Goal: Information Seeking & Learning: Learn about a topic

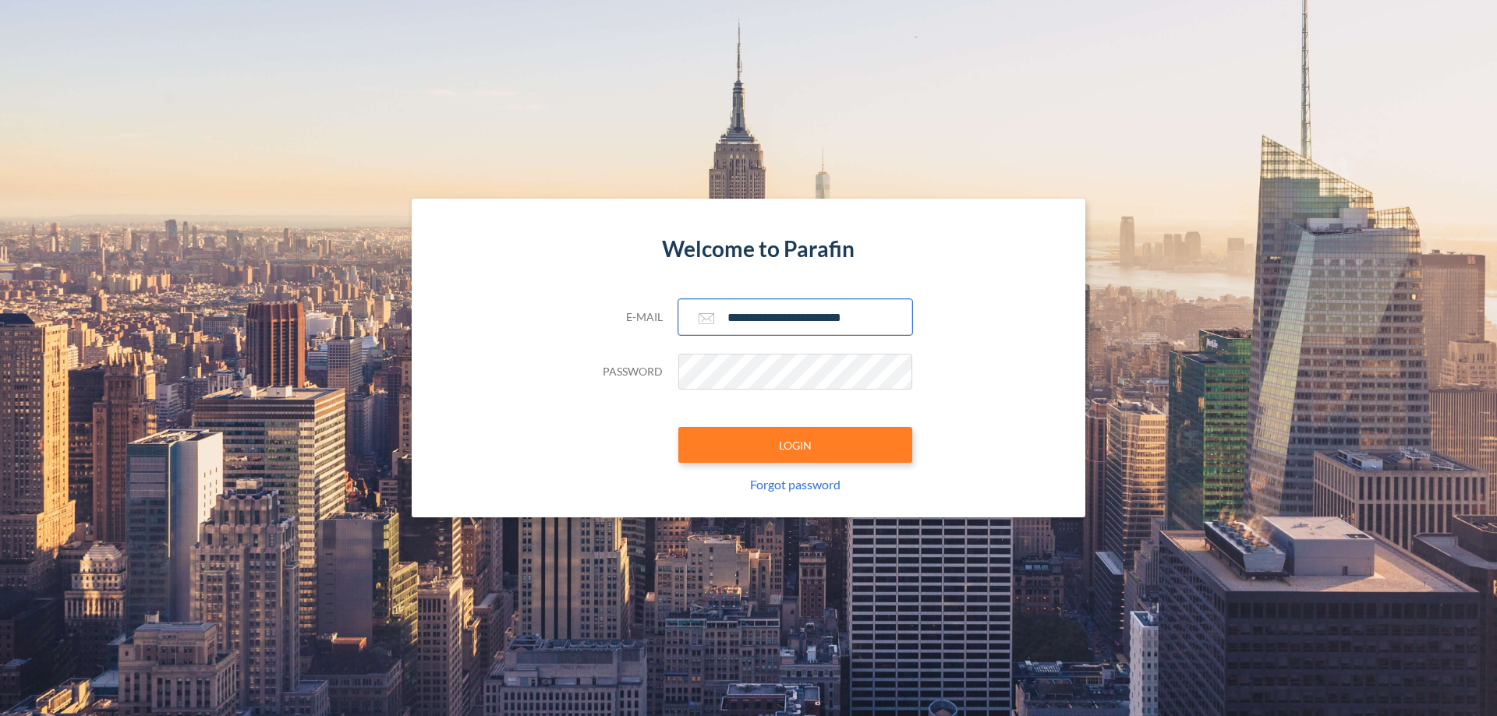
type input "**********"
click at [795, 445] on button "LOGIN" at bounding box center [795, 445] width 234 height 36
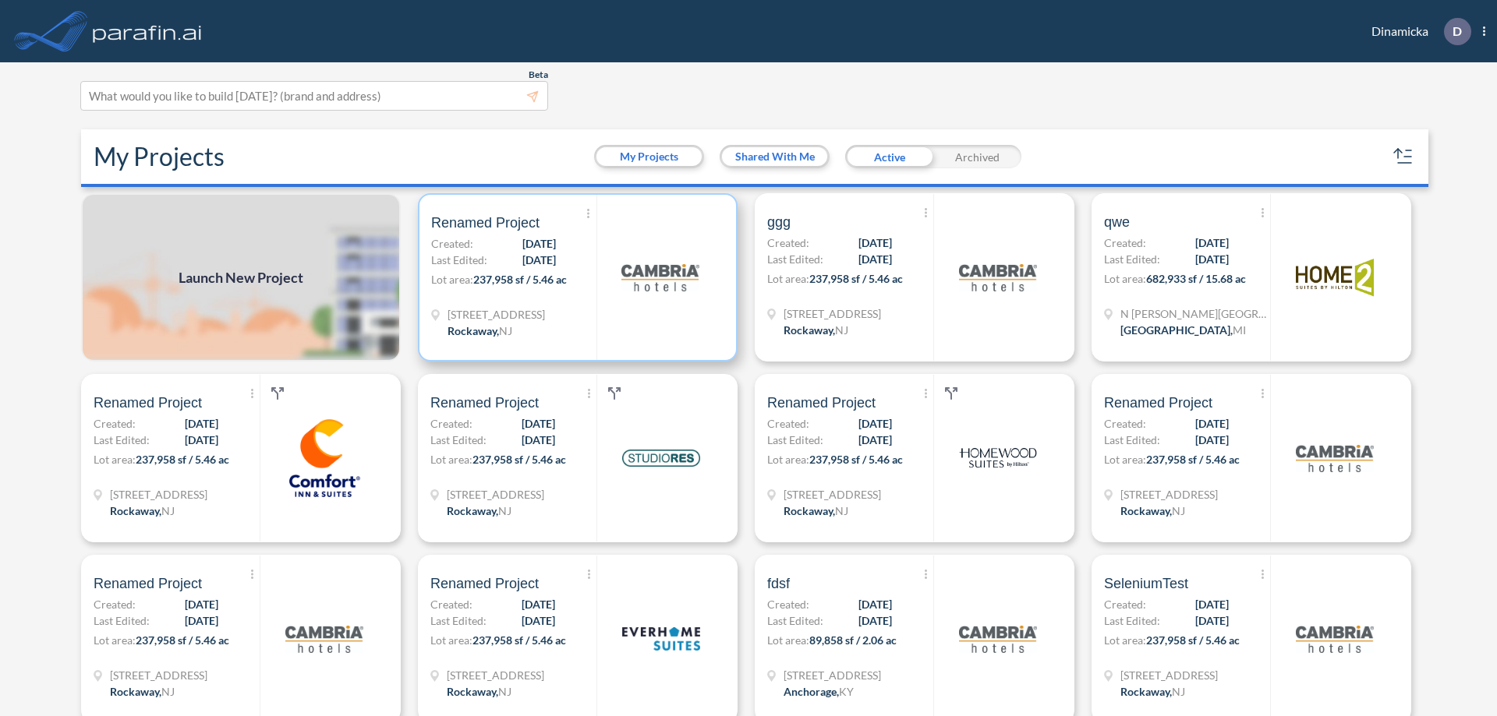
scroll to position [4, 0]
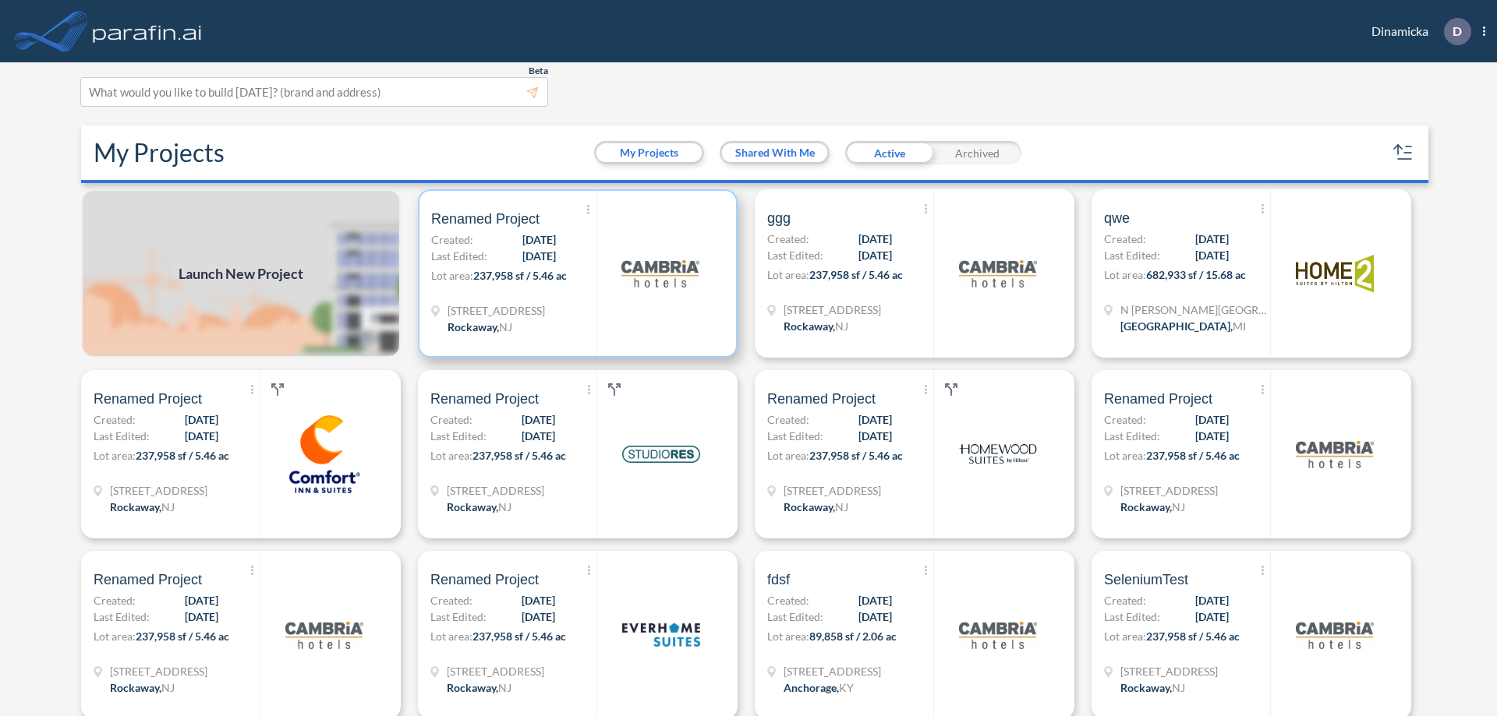
click at [574, 274] on p "Lot area: 237,958 sf / 5.46 ac" at bounding box center [513, 278] width 165 height 23
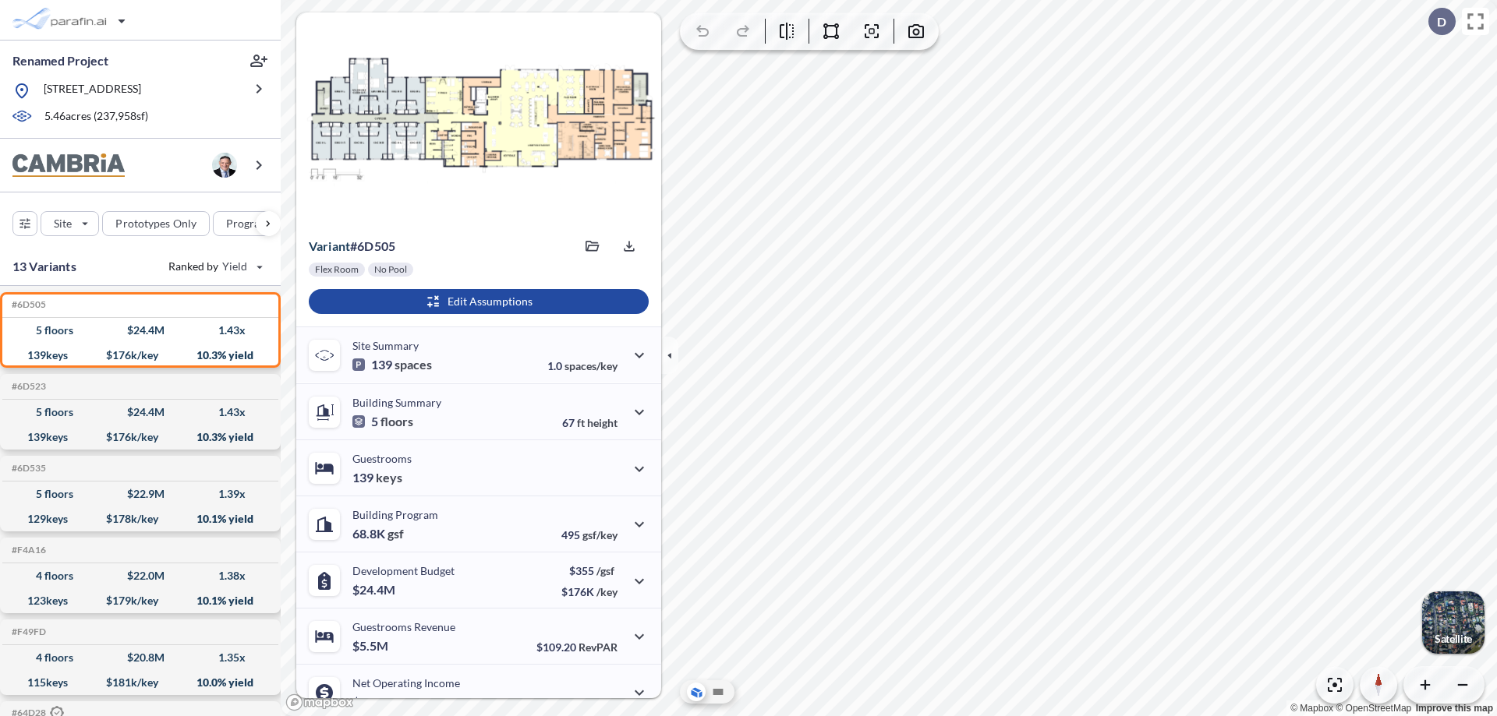
scroll to position [79, 0]
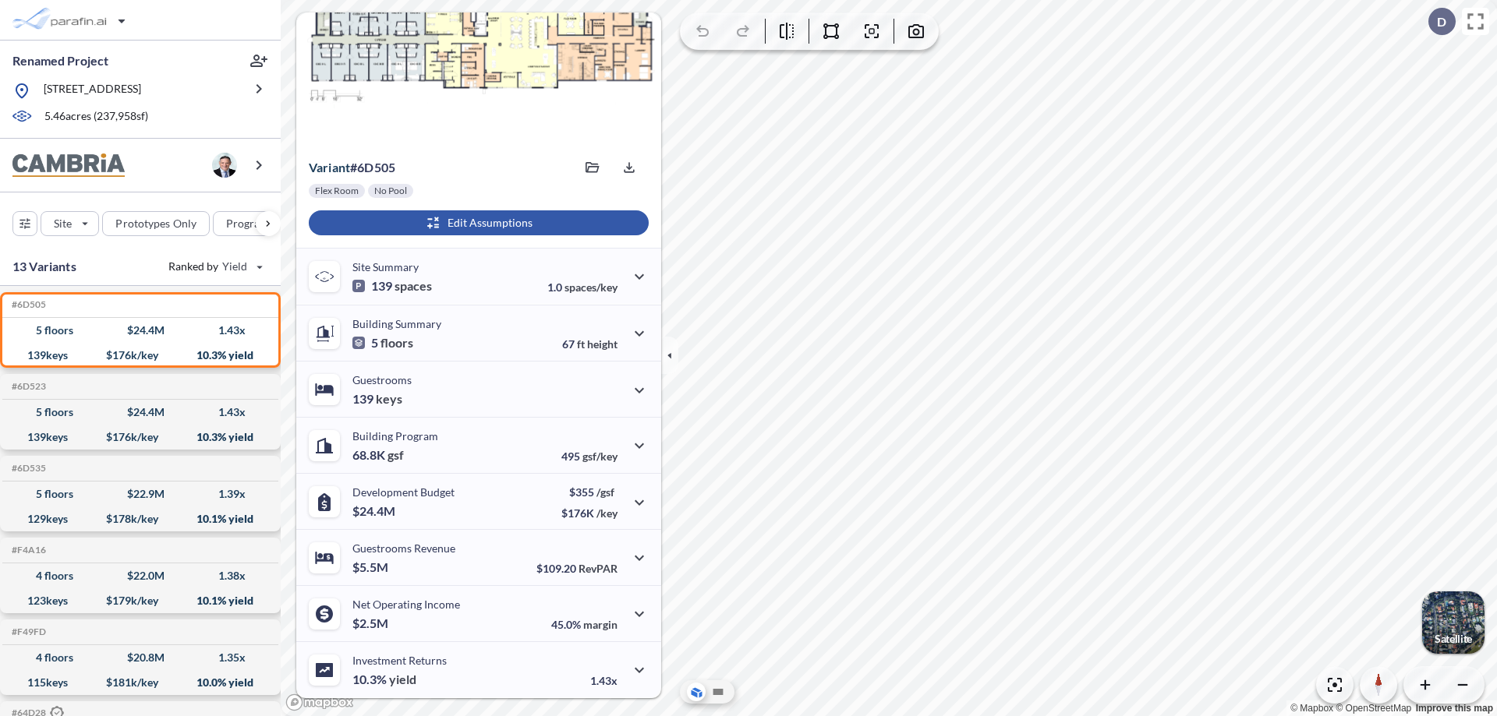
click at [476, 223] on div "button" at bounding box center [479, 222] width 340 height 25
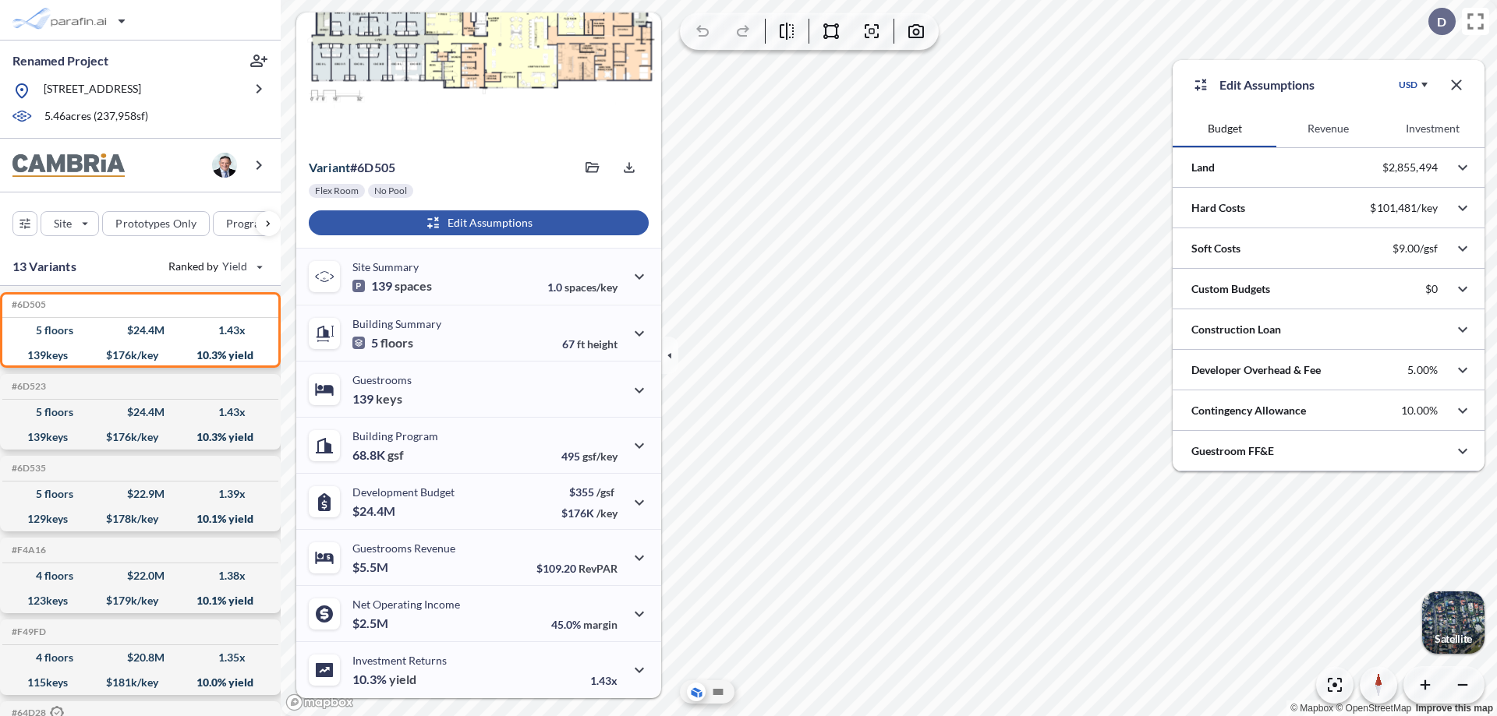
click at [1327, 129] on button "Revenue" at bounding box center [1328, 128] width 104 height 37
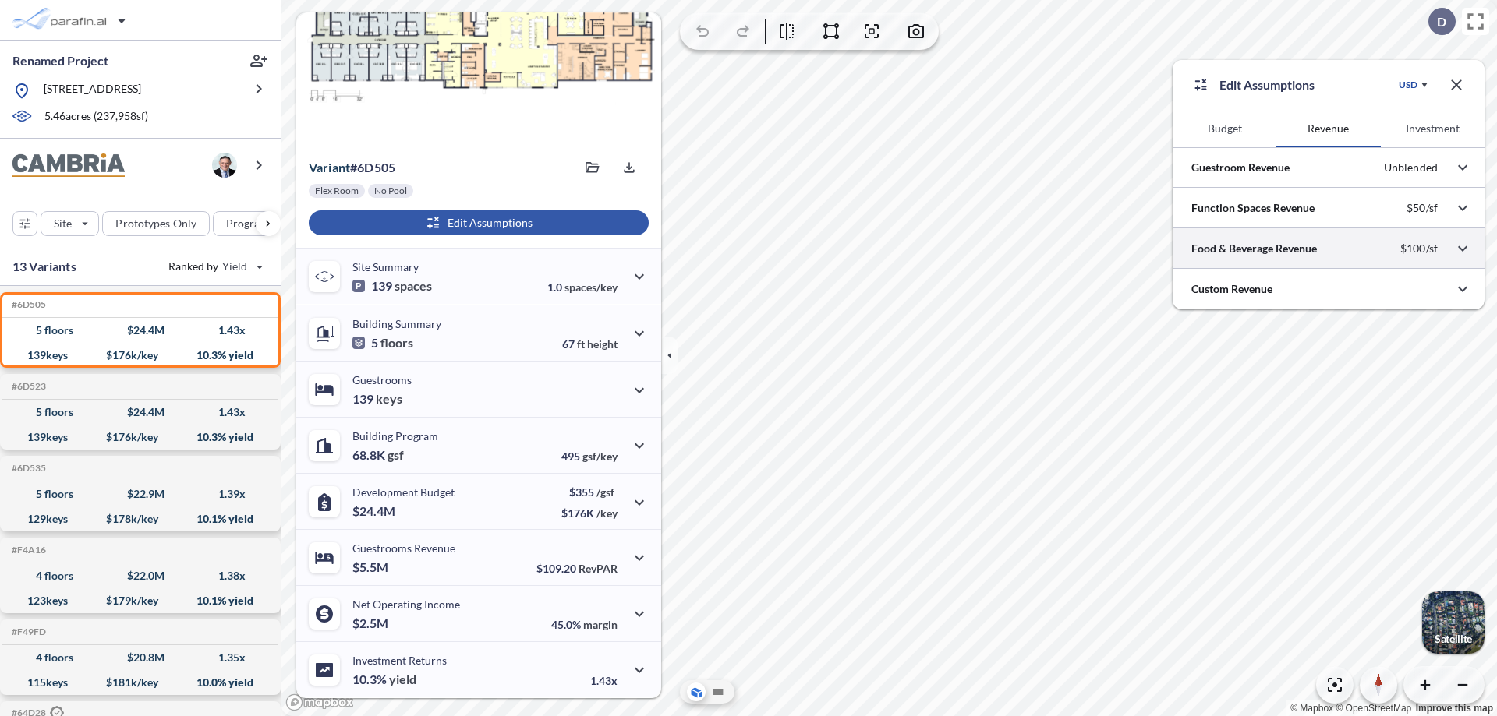
click at [1328, 249] on div at bounding box center [1328, 248] width 312 height 40
